Goal: Task Accomplishment & Management: Manage account settings

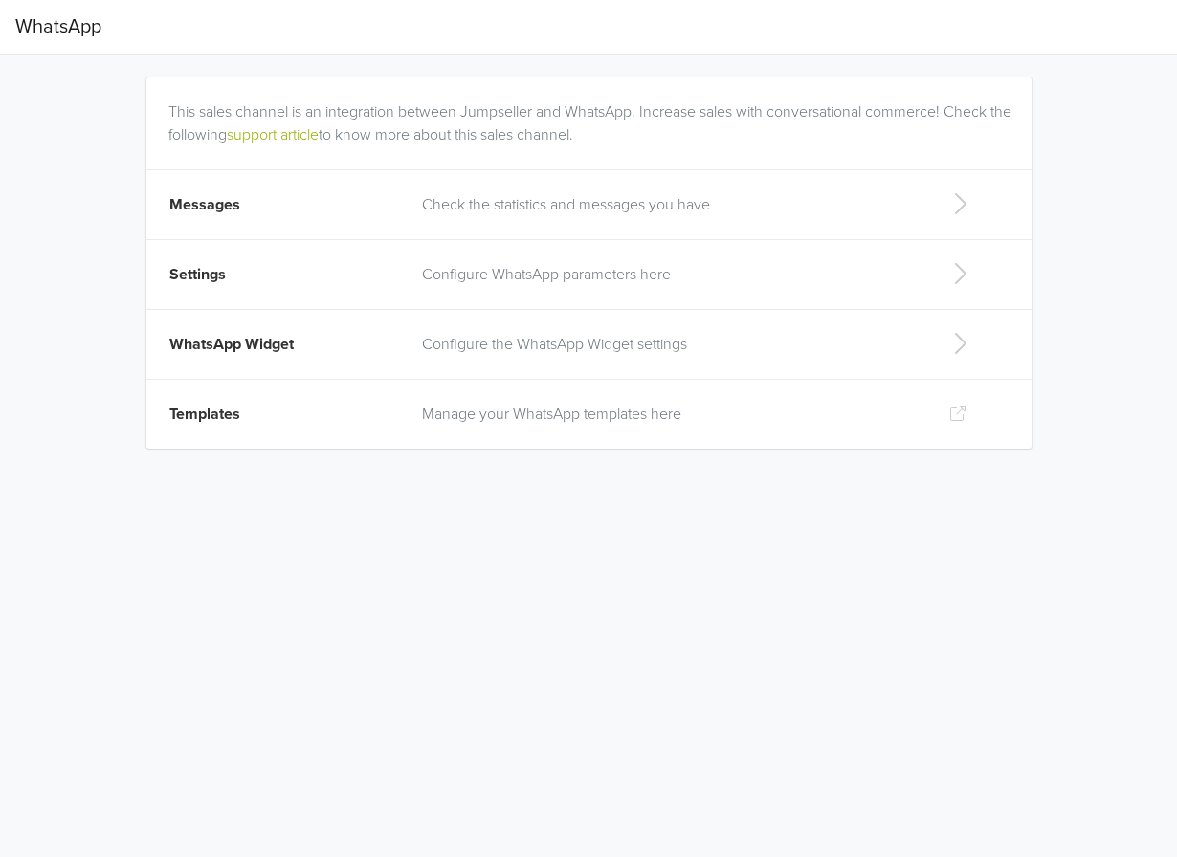
click at [493, 341] on p "Configure the WhatsApp Widget settings" at bounding box center [670, 344] width 496 height 23
select select "rb"
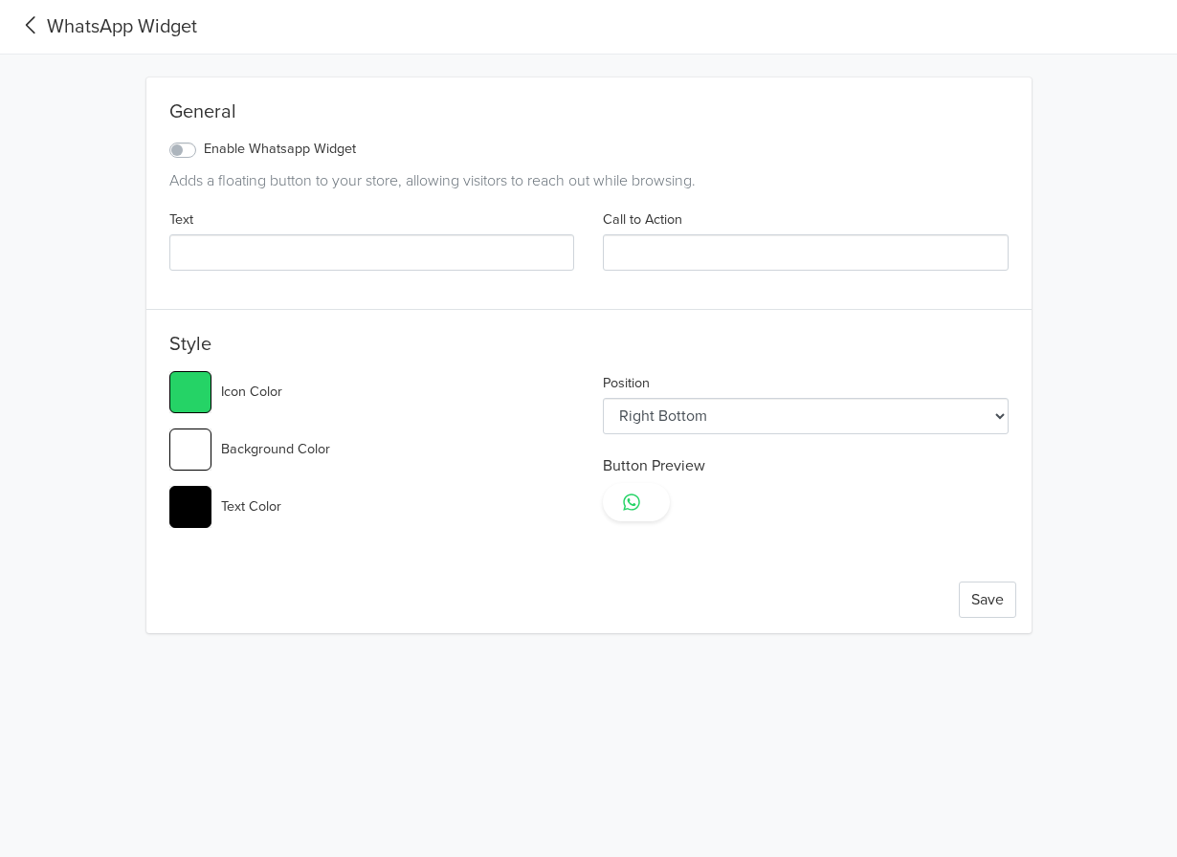
type input "Contact Us"
type input "#12d95b"
type input "#ff0000"
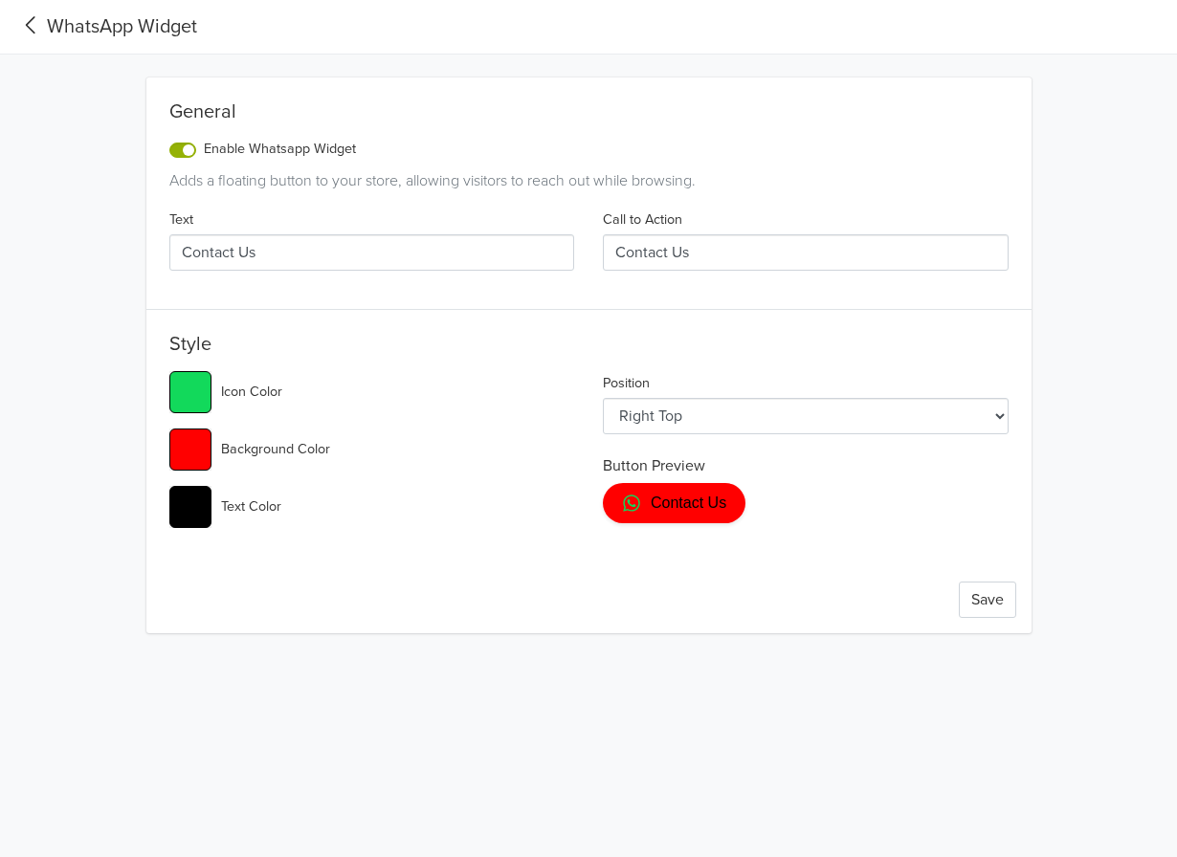
click at [708, 416] on select "Left Top Left Center Left Bottom Right Top Right Center Right Bottom" at bounding box center [806, 416] width 406 height 36
select select "lb"
click at [603, 398] on select "Left Top Left Center Left Bottom Right Top Right Center Right Bottom" at bounding box center [806, 416] width 406 height 36
click at [986, 601] on button "Save" at bounding box center [987, 600] width 57 height 36
